Goal: Transaction & Acquisition: Book appointment/travel/reservation

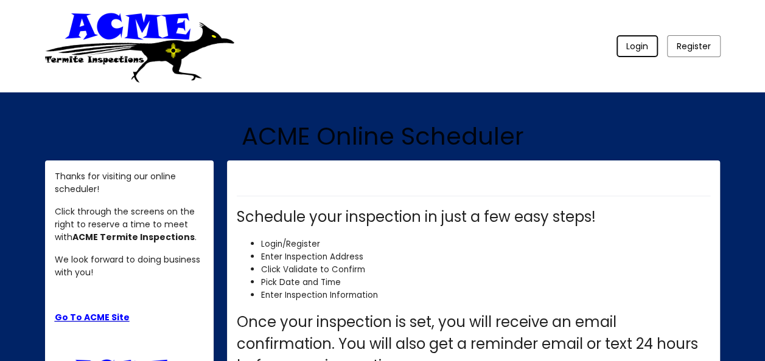
click at [636, 52] on span "Login" at bounding box center [637, 46] width 22 height 12
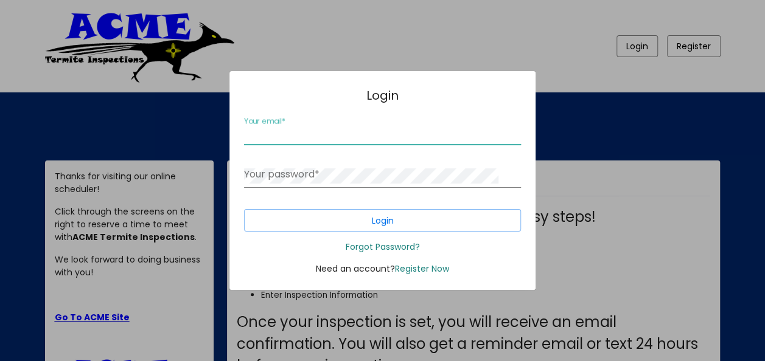
type input "[EMAIL_ADDRESS][DOMAIN_NAME]"
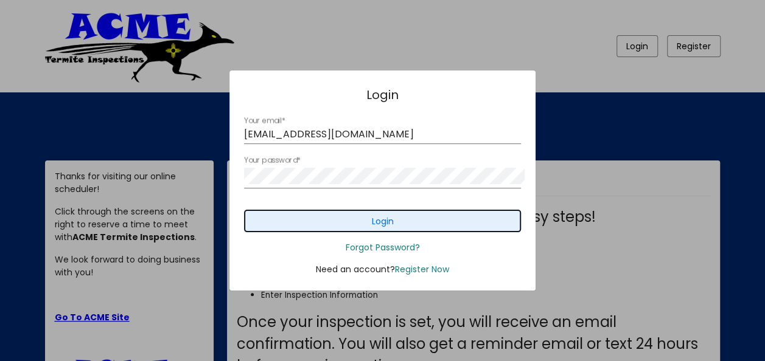
click at [403, 232] on button "Login" at bounding box center [382, 221] width 277 height 23
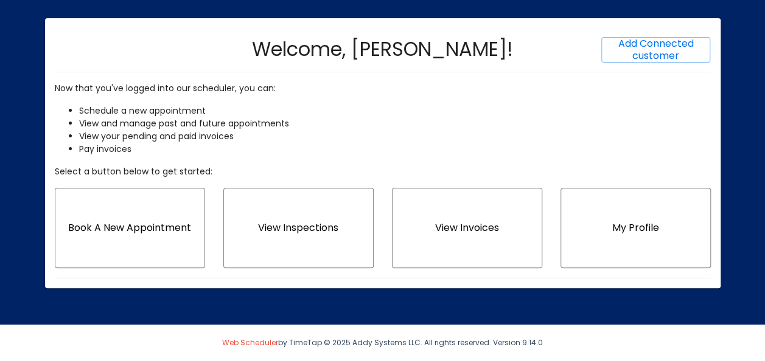
scroll to position [183, 0]
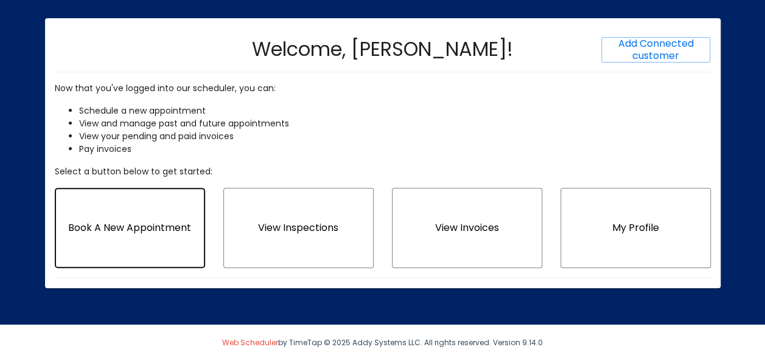
click at [133, 235] on span "Book A New Appointment" at bounding box center [129, 228] width 123 height 14
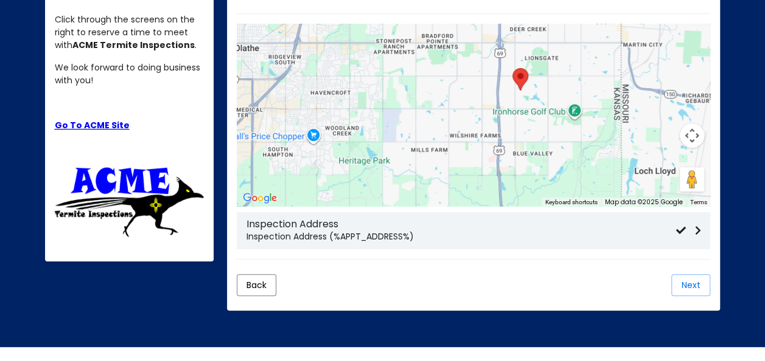
scroll to position [319, 0]
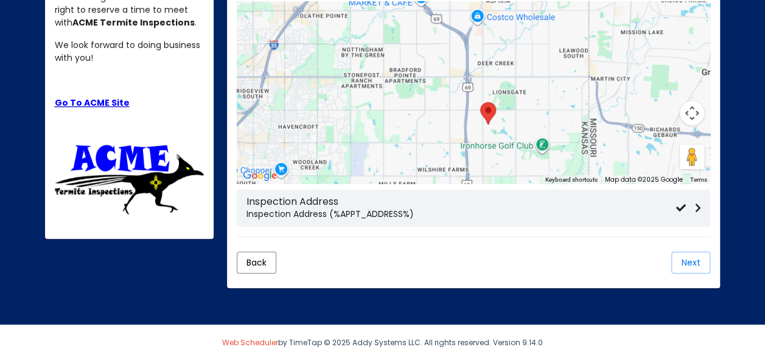
drag, startPoint x: 546, startPoint y: 101, endPoint x: 512, endPoint y: 158, distance: 66.3
click at [512, 158] on div at bounding box center [473, 92] width 473 height 183
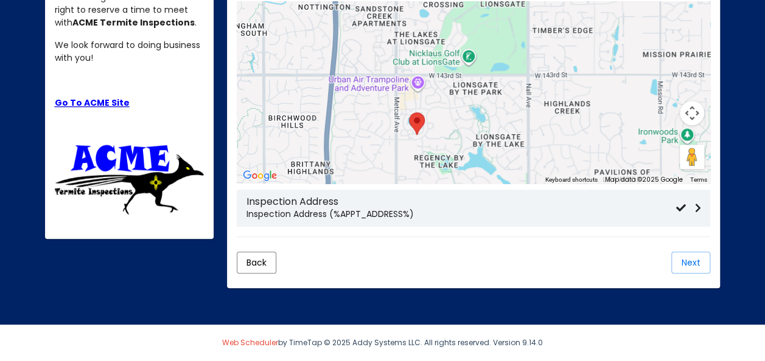
drag, startPoint x: 443, startPoint y: 148, endPoint x: 517, endPoint y: 70, distance: 107.2
click at [517, 70] on div at bounding box center [473, 92] width 473 height 183
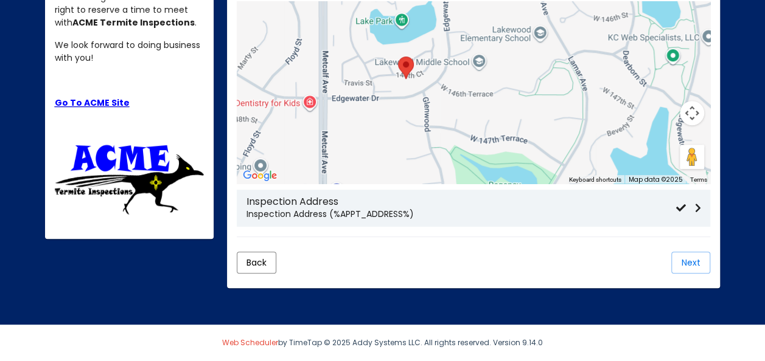
drag, startPoint x: 426, startPoint y: 106, endPoint x: 460, endPoint y: 159, distance: 63.0
click at [460, 159] on div at bounding box center [473, 92] width 473 height 183
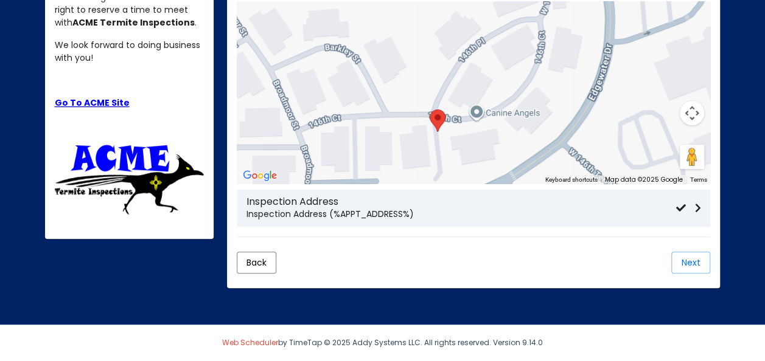
drag, startPoint x: 417, startPoint y: 119, endPoint x: 501, endPoint y: 148, distance: 88.9
click at [501, 148] on div at bounding box center [473, 92] width 473 height 183
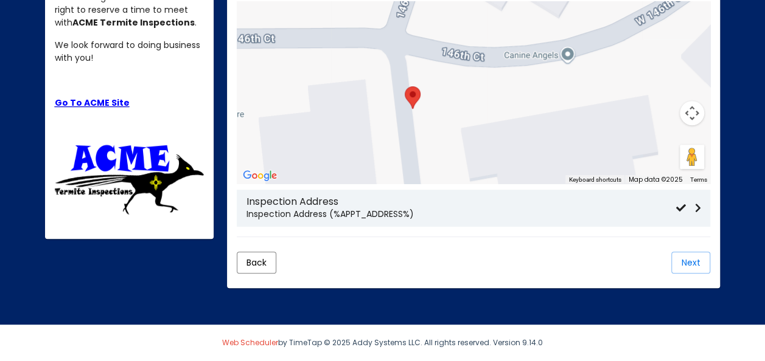
drag, startPoint x: 419, startPoint y: 115, endPoint x: 486, endPoint y: 141, distance: 71.1
click at [486, 141] on div at bounding box center [473, 92] width 473 height 183
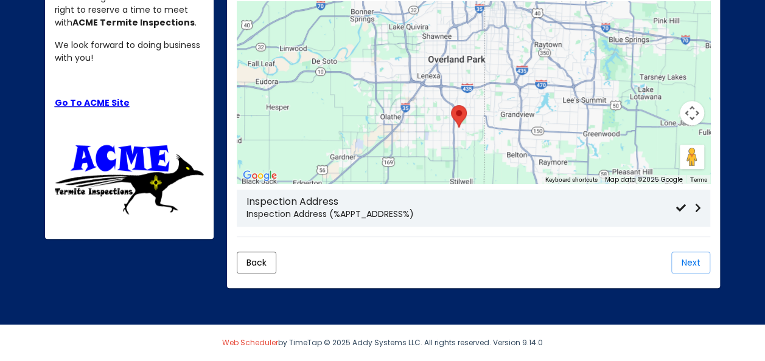
scroll to position [304, 0]
